Goal: Information Seeking & Learning: Understand process/instructions

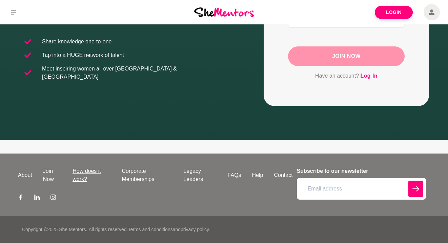
scroll to position [133, 0]
click at [82, 177] on link "How does it work?" at bounding box center [91, 175] width 49 height 16
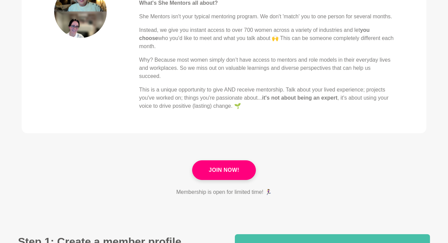
scroll to position [318, 0]
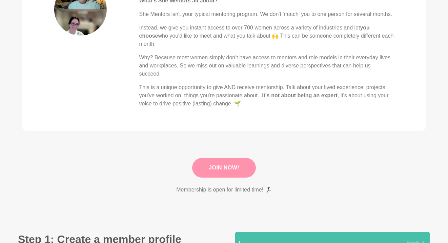
click at [202, 173] on link "Join Now!" at bounding box center [224, 168] width 64 height 20
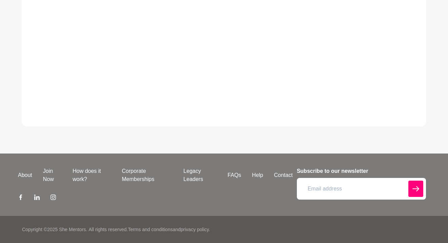
scroll to position [337, 0]
click at [235, 177] on link "FAQs" at bounding box center [234, 175] width 24 height 8
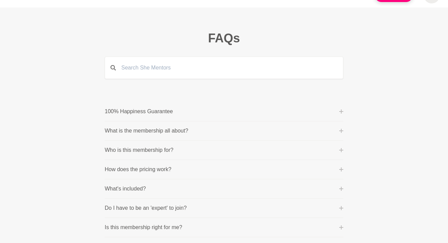
scroll to position [28, 0]
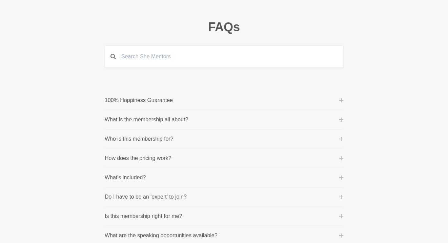
click at [196, 106] on li "100% Happiness Guarantee One of our core values is 'purpose before profit' beca…" at bounding box center [224, 100] width 239 height 19
click at [343, 100] on icon at bounding box center [341, 100] width 4 height 4
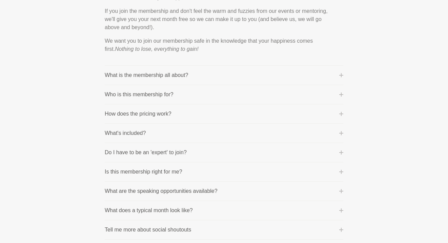
scroll to position [153, 0]
click at [343, 76] on icon at bounding box center [341, 75] width 4 height 4
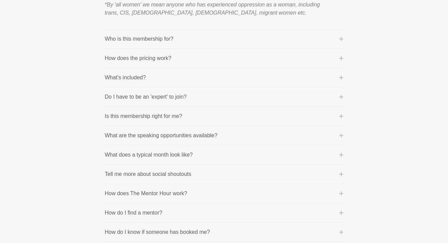
scroll to position [364, 0]
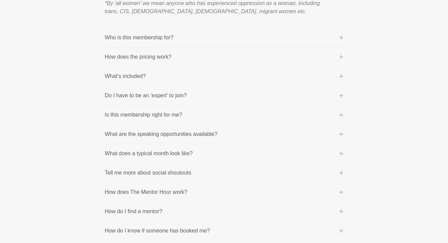
click at [341, 58] on icon at bounding box center [341, 57] width 4 height 4
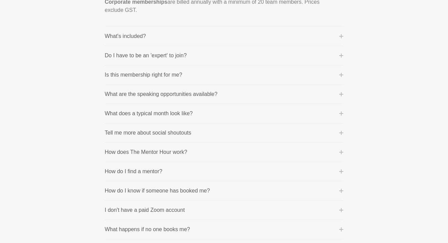
scroll to position [290, 0]
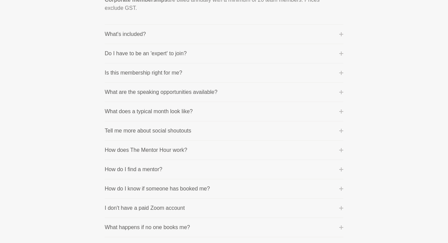
click at [342, 35] on icon at bounding box center [341, 34] width 4 height 4
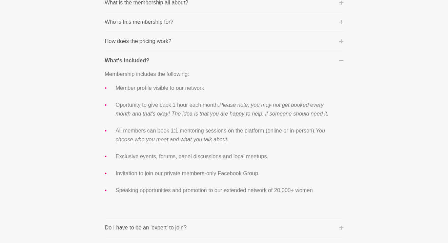
scroll to position [151, 0]
